Goal: Transaction & Acquisition: Book appointment/travel/reservation

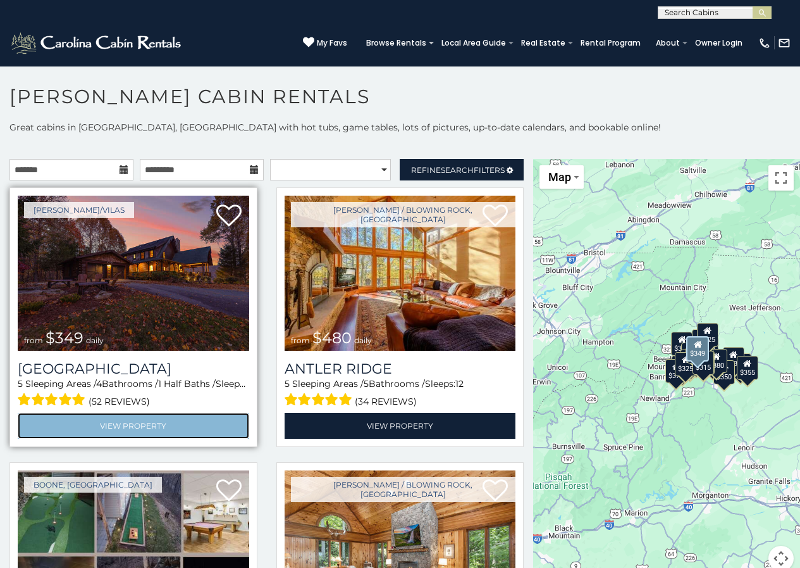
click at [127, 413] on link "View Property" at bounding box center [134, 426] width 232 height 26
click at [179, 421] on link "View Property" at bounding box center [134, 426] width 232 height 26
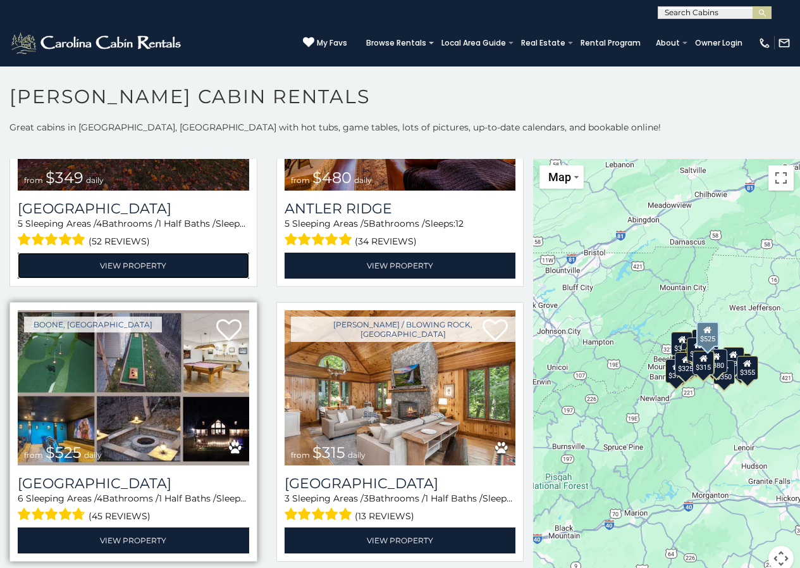
scroll to position [316, 0]
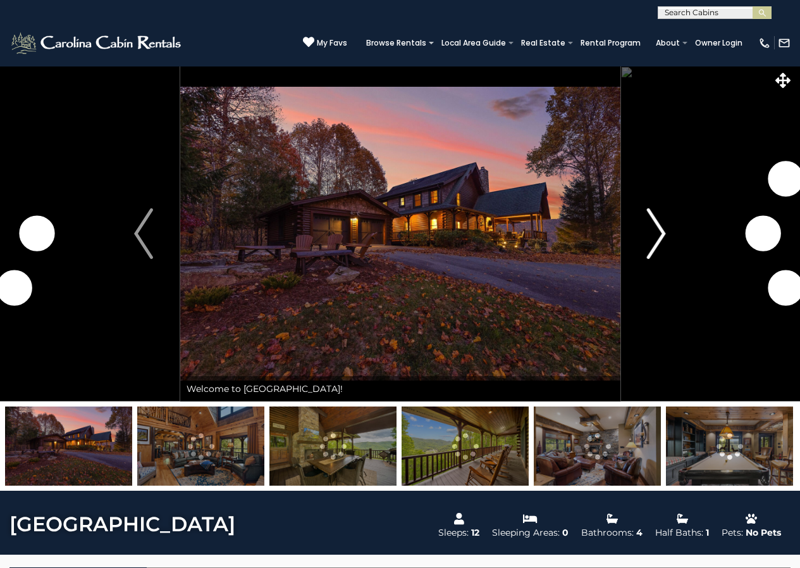
click at [665, 232] on img "Next" at bounding box center [656, 233] width 19 height 51
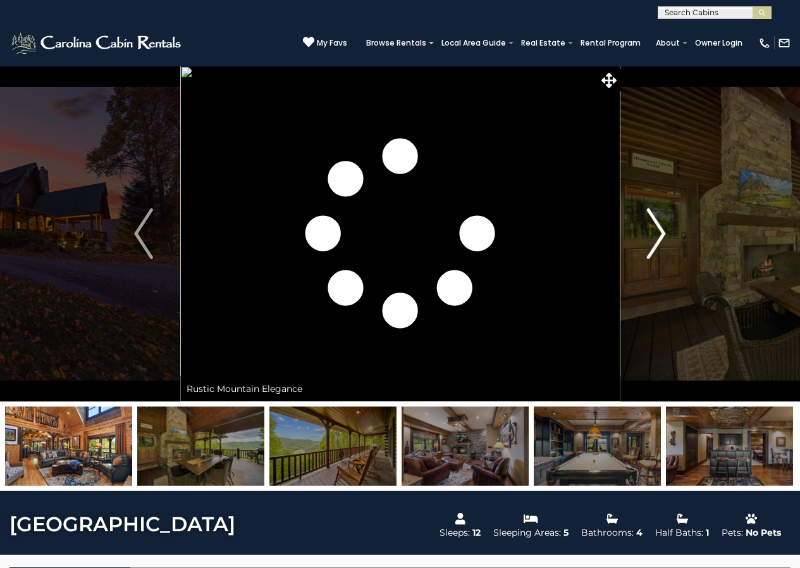
click at [663, 234] on img "Next" at bounding box center [656, 233] width 19 height 51
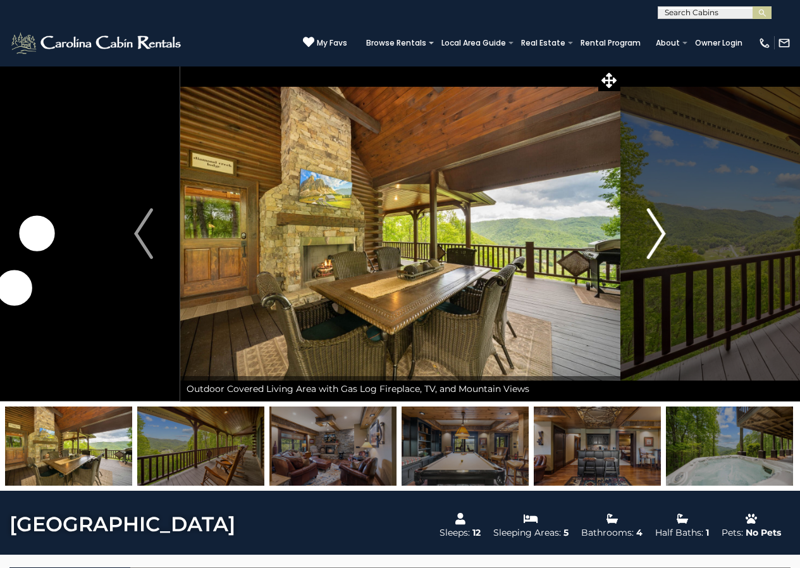
click at [664, 234] on img "Next" at bounding box center [656, 233] width 19 height 51
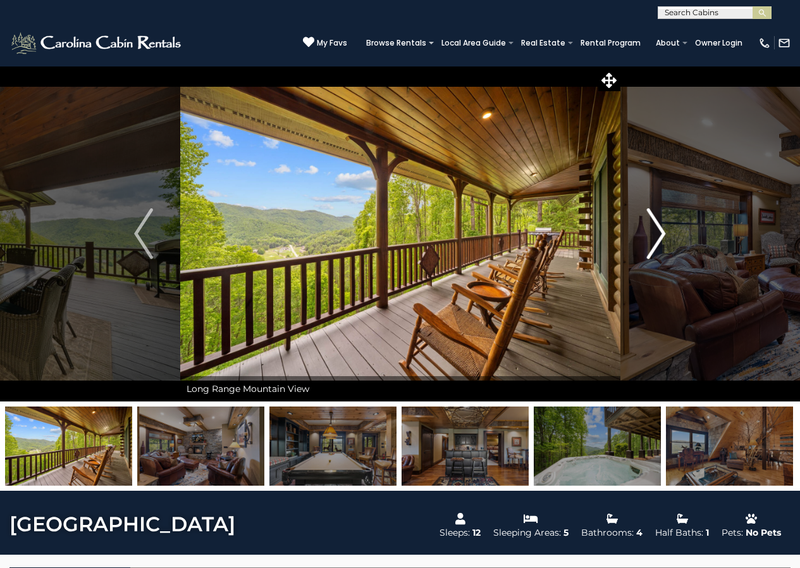
click at [664, 234] on img "Next" at bounding box center [656, 233] width 19 height 51
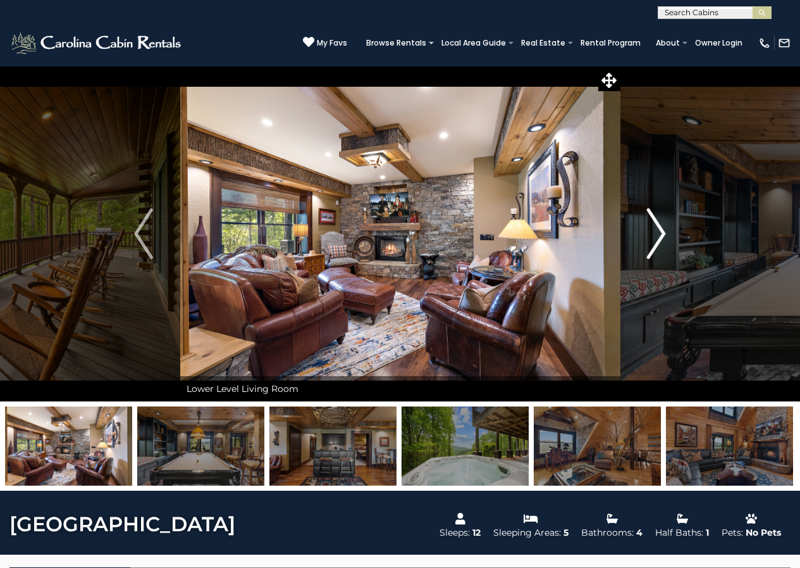
click at [664, 234] on img "Next" at bounding box center [656, 233] width 19 height 51
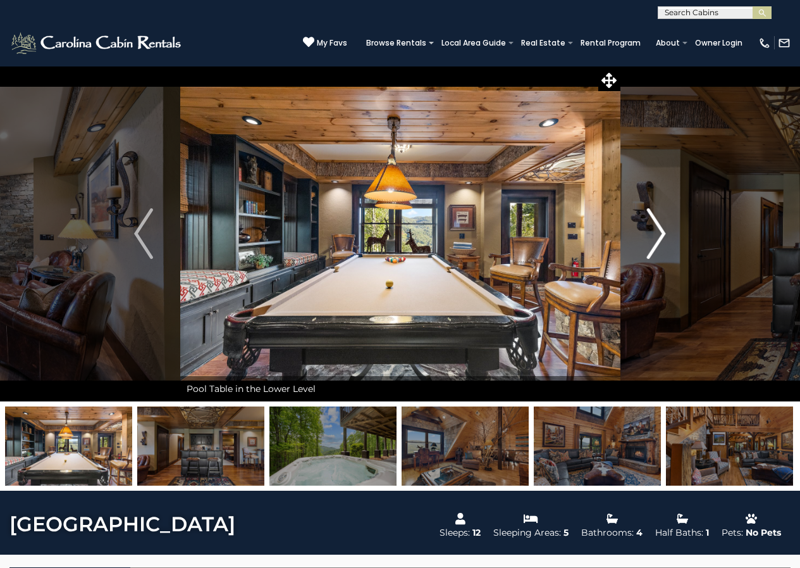
click at [664, 234] on img "Next" at bounding box center [656, 233] width 19 height 51
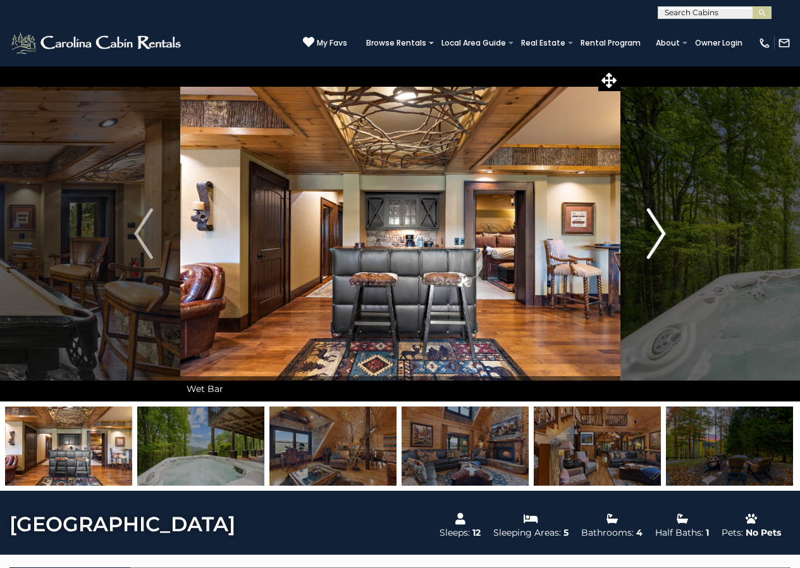
click at [664, 234] on img "Next" at bounding box center [656, 233] width 19 height 51
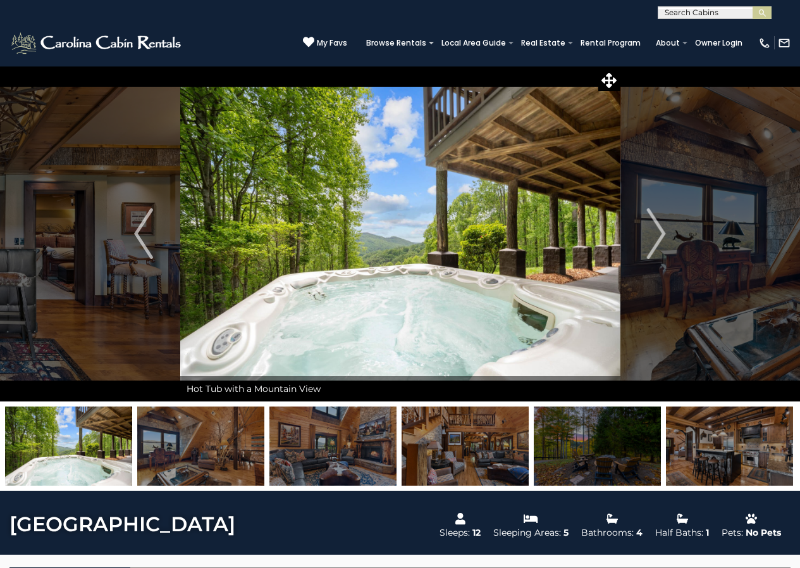
click at [200, 463] on img at bounding box center [200, 445] width 127 height 79
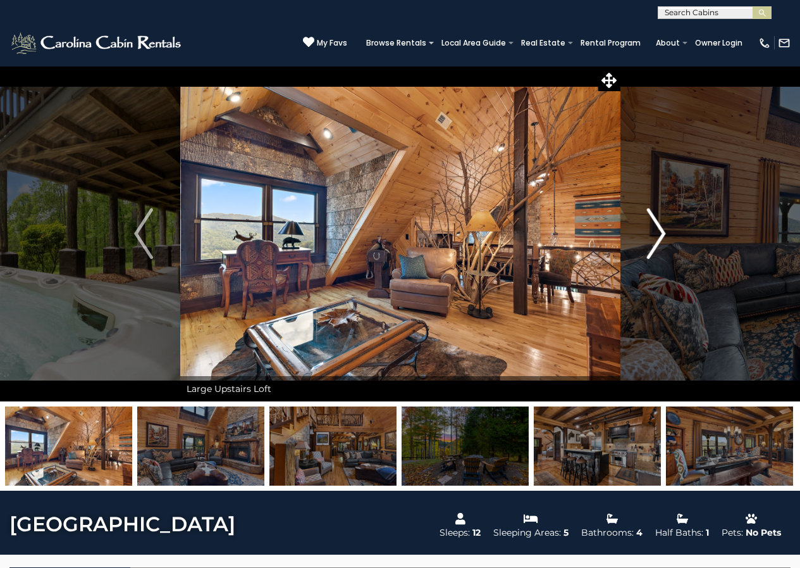
click at [652, 236] on img "Next" at bounding box center [656, 233] width 19 height 51
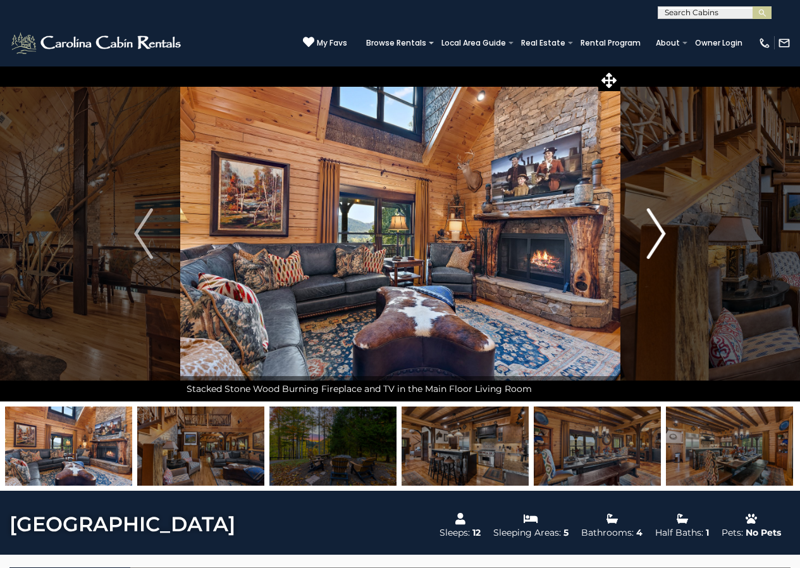
click at [662, 239] on img "Next" at bounding box center [656, 233] width 19 height 51
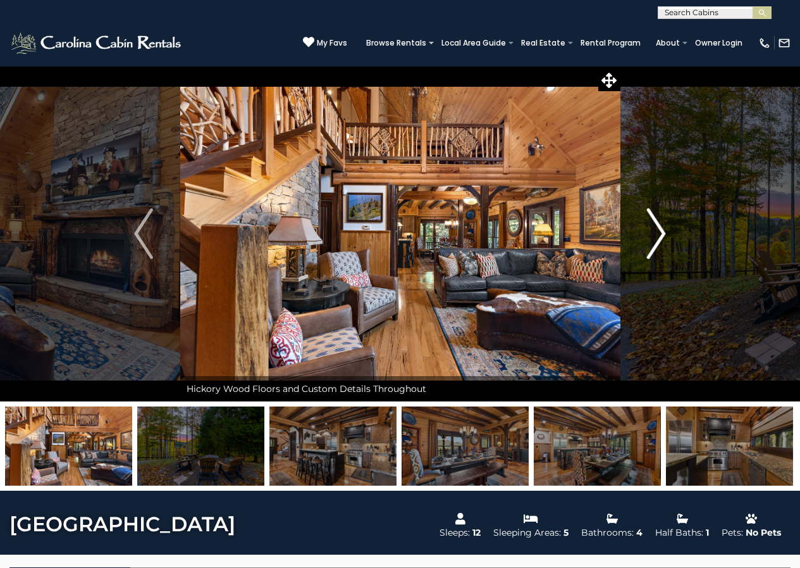
click at [663, 239] on img "Next" at bounding box center [656, 233] width 19 height 51
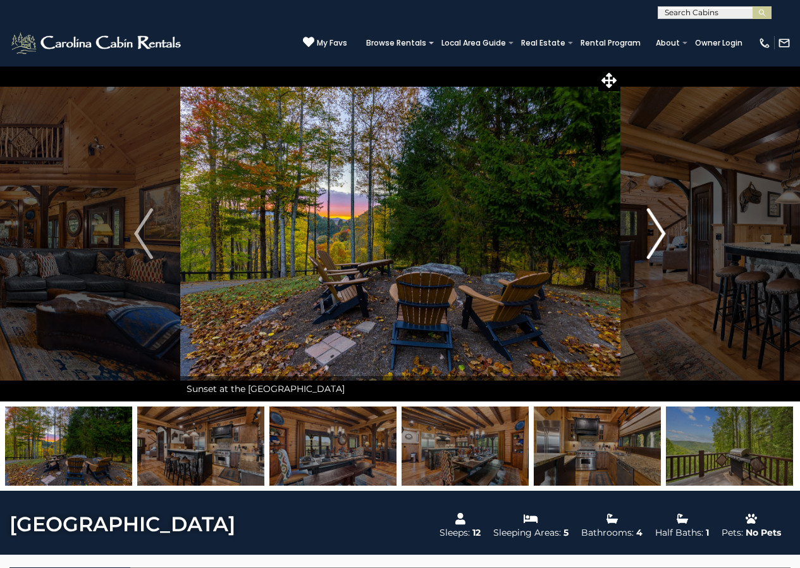
click at [657, 234] on img "Next" at bounding box center [656, 233] width 19 height 51
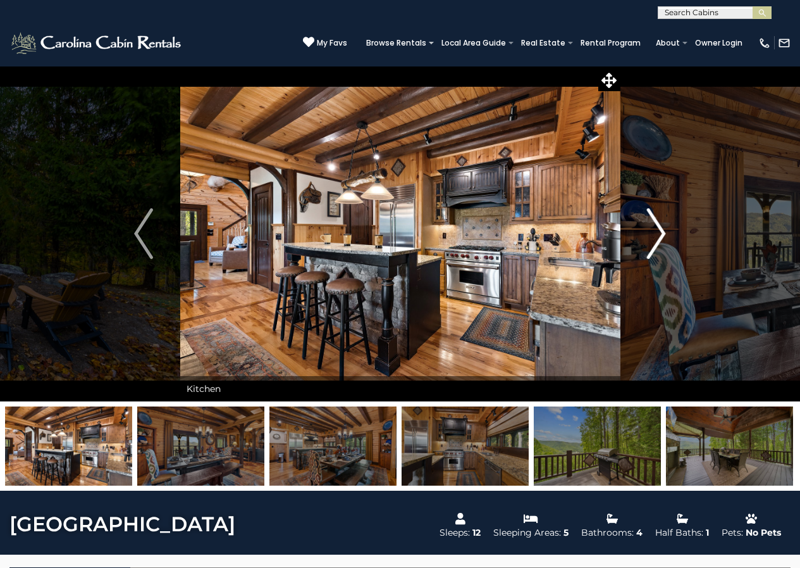
click at [657, 234] on img "Next" at bounding box center [656, 233] width 19 height 51
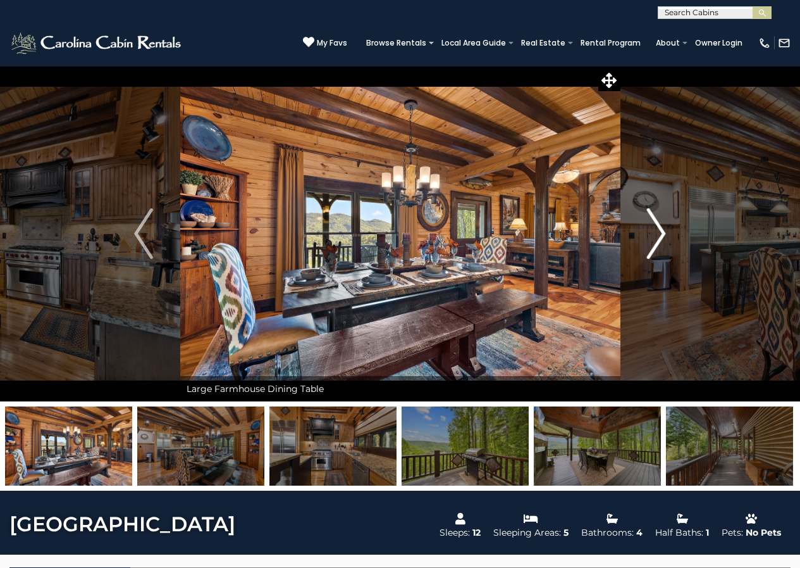
click at [657, 235] on img "Next" at bounding box center [656, 233] width 19 height 51
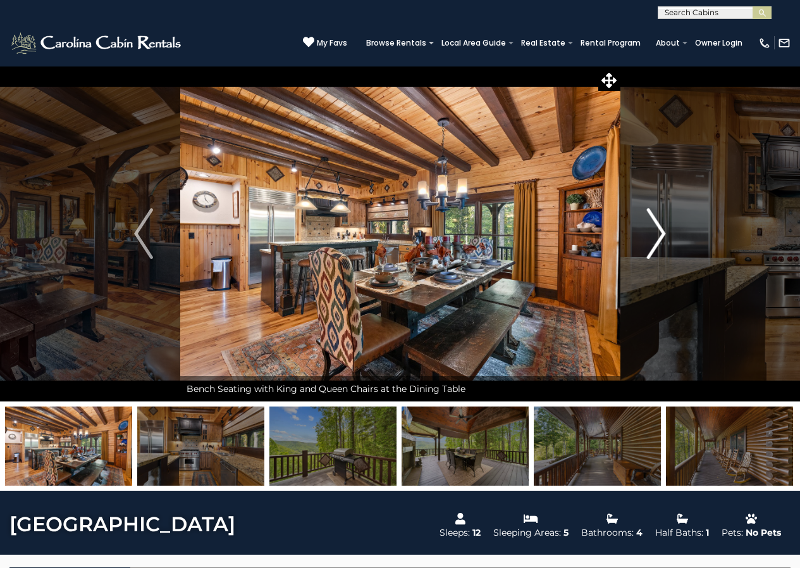
click at [657, 235] on img "Next" at bounding box center [656, 233] width 19 height 51
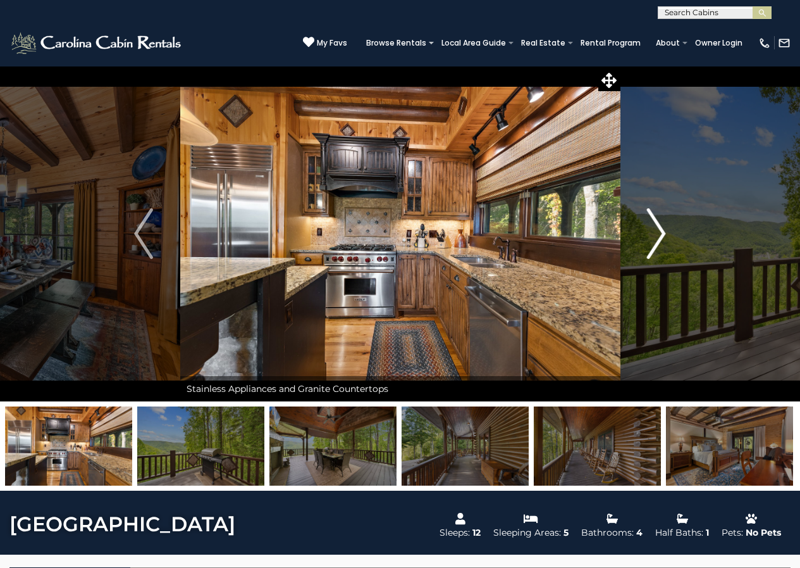
click at [657, 235] on img "Next" at bounding box center [656, 233] width 19 height 51
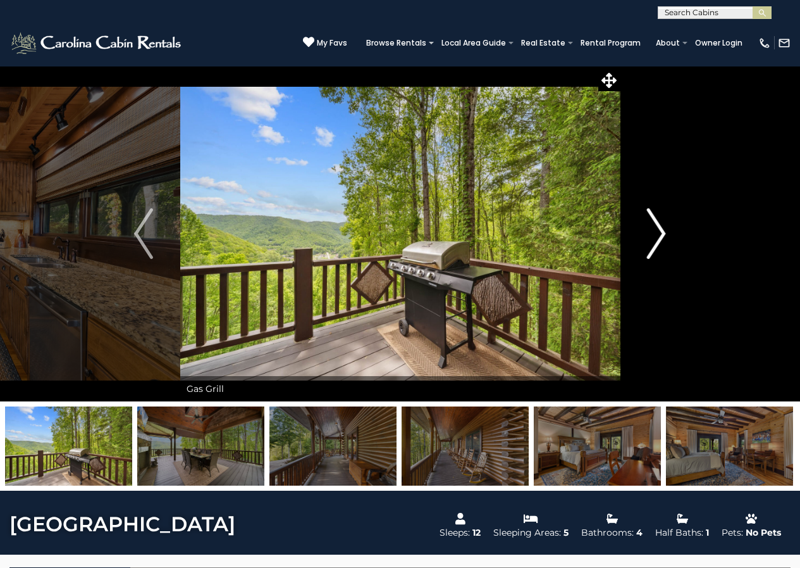
click at [657, 235] on img "Next" at bounding box center [656, 233] width 19 height 51
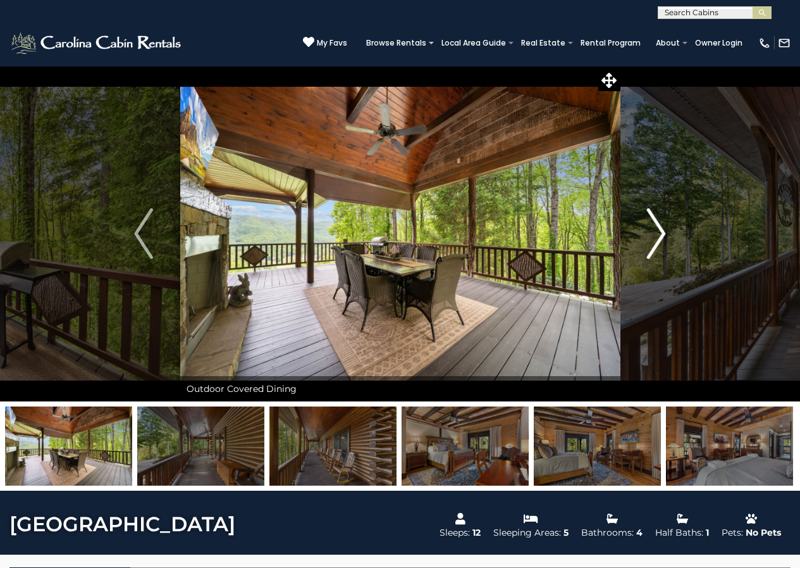
click at [657, 235] on img "Next" at bounding box center [656, 233] width 19 height 51
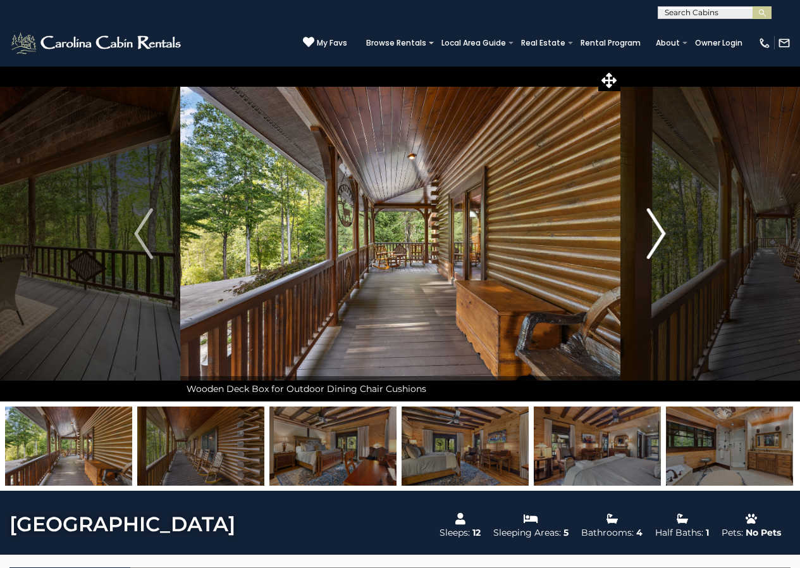
click at [657, 235] on img "Next" at bounding box center [656, 233] width 19 height 51
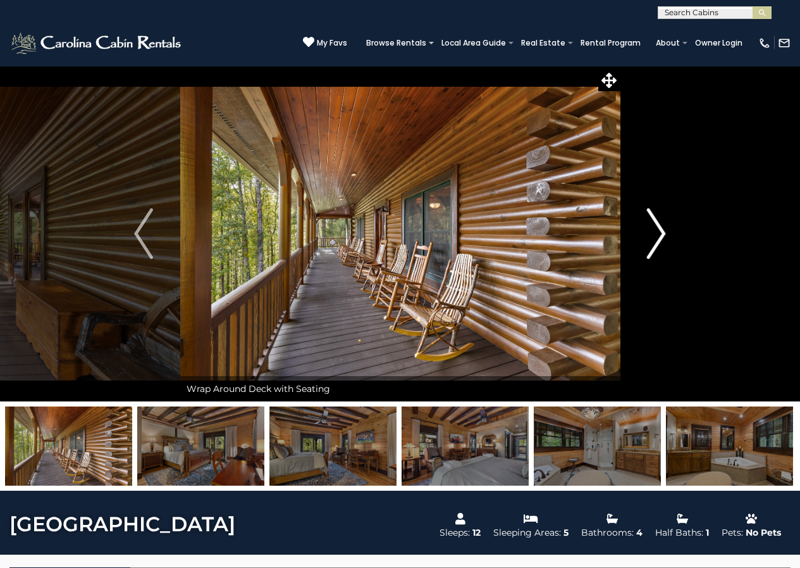
click at [665, 234] on img "Next" at bounding box center [656, 233] width 19 height 51
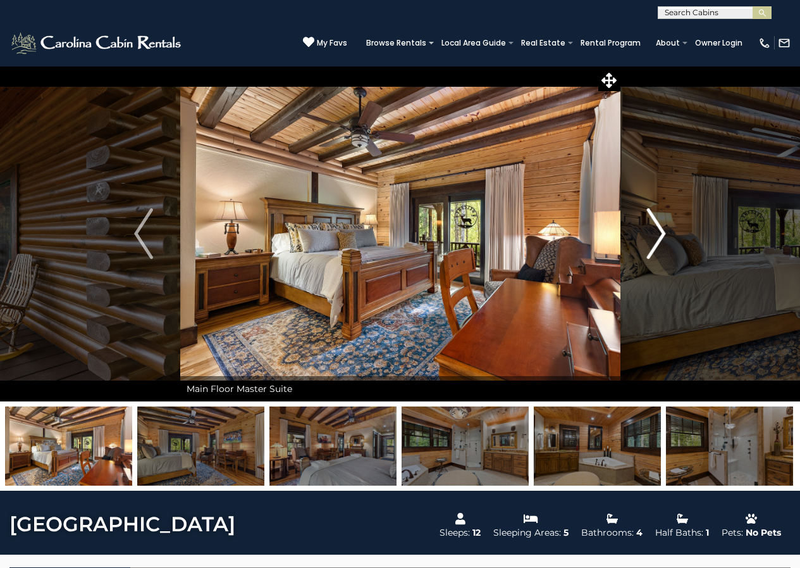
click at [668, 234] on button "Next" at bounding box center [656, 233] width 73 height 335
